Goal: Find specific page/section: Find specific page/section

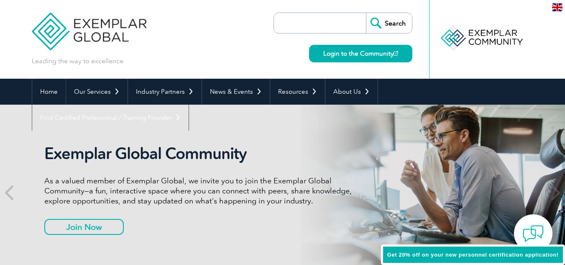
click at [557, 6] on img at bounding box center [557, 7] width 10 height 8
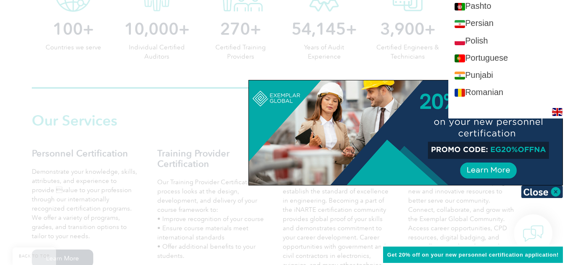
scroll to position [1154, 0]
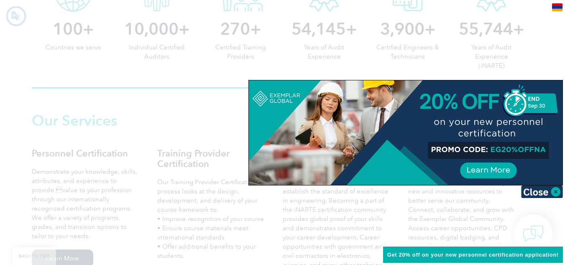
scroll to position [0, 0]
type input "Որոնում"
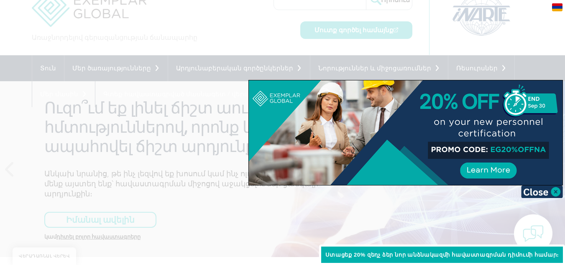
scroll to position [151, 0]
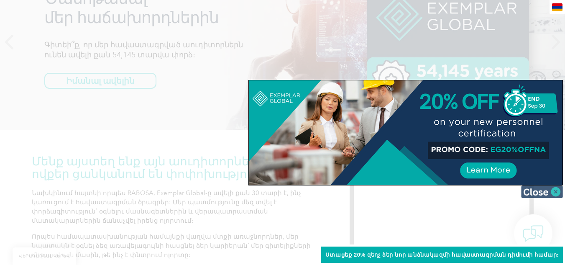
click at [552, 186] on img at bounding box center [542, 191] width 42 height 13
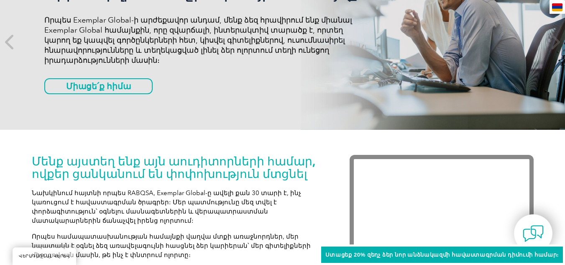
click at [564, 10] on div "hy" at bounding box center [556, 7] width 15 height 14
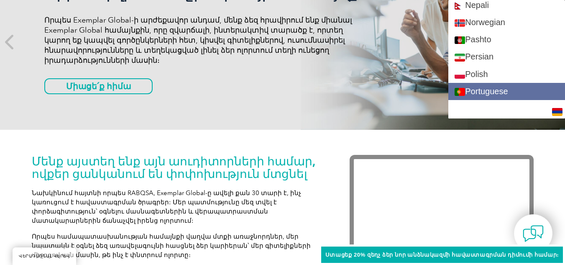
click at [523, 91] on link "Portuguese" at bounding box center [506, 91] width 117 height 17
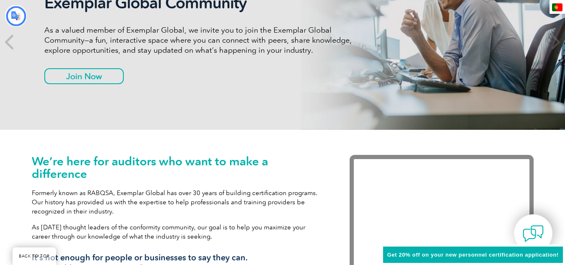
type input "Procurar"
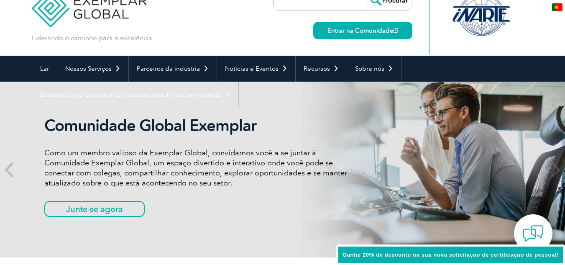
scroll to position [0, 0]
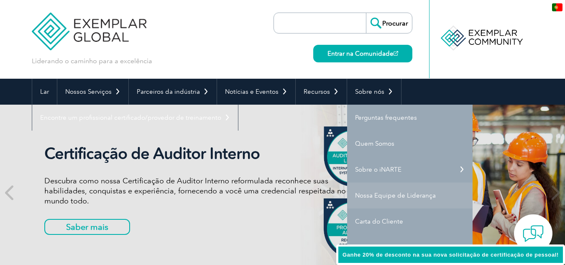
click at [396, 197] on font "Nossa Equipe de Liderança" at bounding box center [395, 195] width 81 height 8
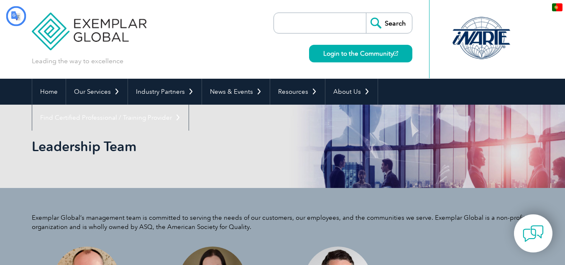
type input "Procurar"
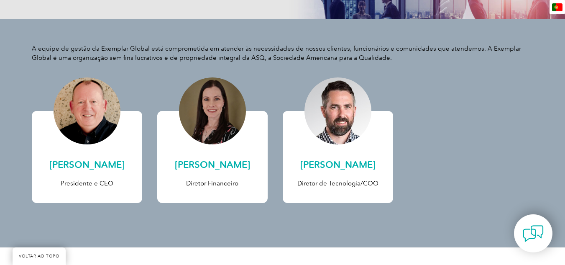
scroll to position [184, 0]
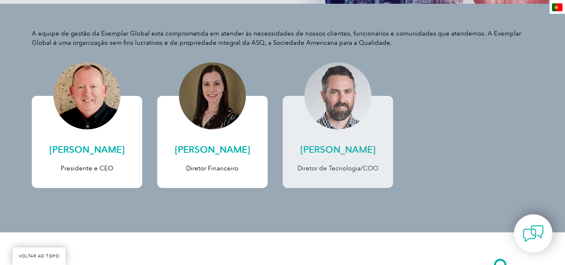
click at [294, 153] on h2 "[PERSON_NAME]" at bounding box center [338, 149] width 94 height 13
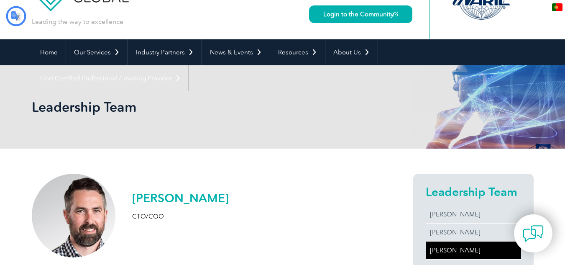
scroll to position [122, 0]
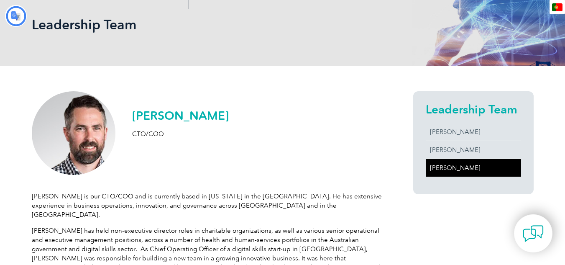
type input "Procurar"
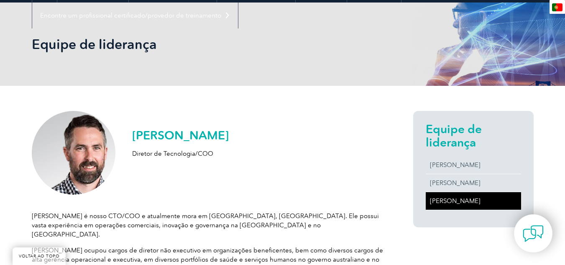
scroll to position [100, 0]
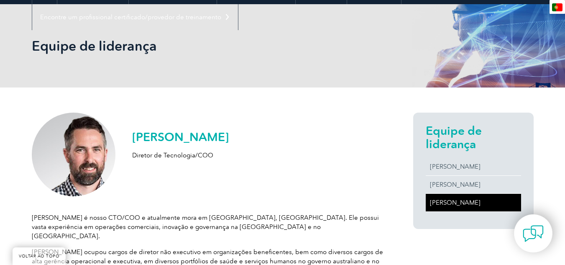
click at [181, 139] on font "[PERSON_NAME]" at bounding box center [180, 137] width 97 height 14
copy div "[PERSON_NAME]"
